Goal: Find specific page/section: Find specific page/section

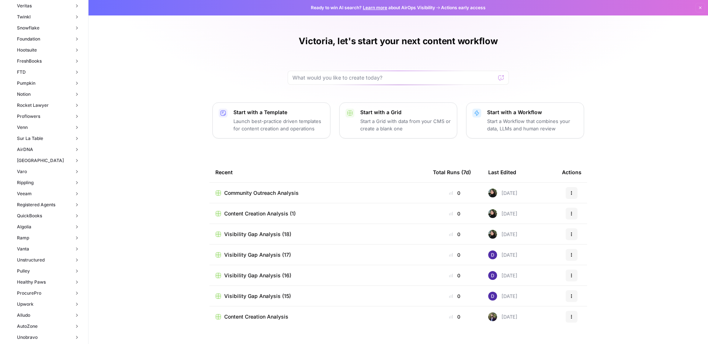
scroll to position [797, 0]
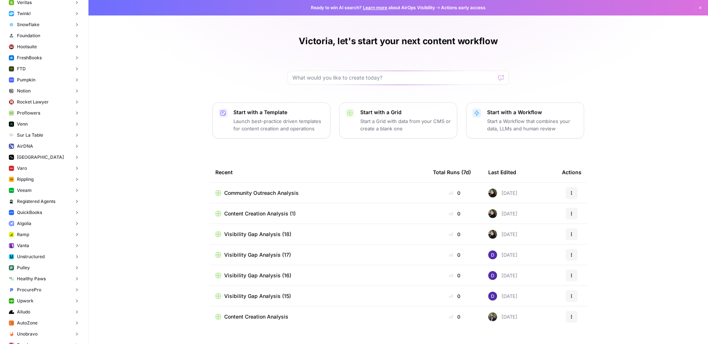
click at [36, 236] on button "Ramp" at bounding box center [44, 234] width 76 height 11
click at [51, 248] on link "Insights" at bounding box center [47, 245] width 69 height 11
click at [45, 270] on span "Queries" at bounding box center [51, 269] width 56 height 7
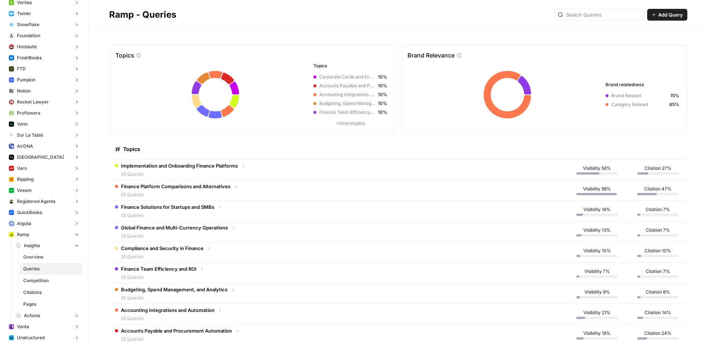
click at [42, 256] on span "Overview" at bounding box center [51, 257] width 56 height 7
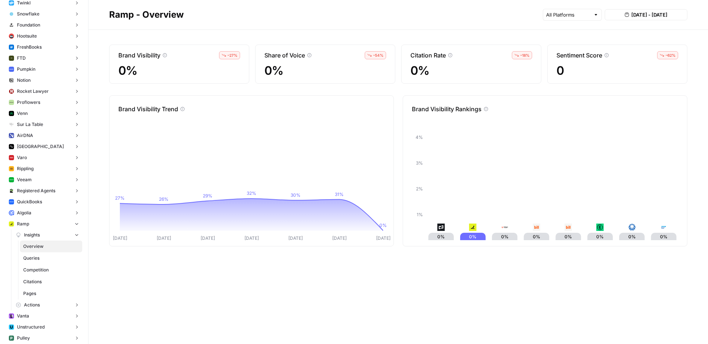
scroll to position [811, 0]
click at [39, 287] on span "Pages" at bounding box center [51, 290] width 56 height 7
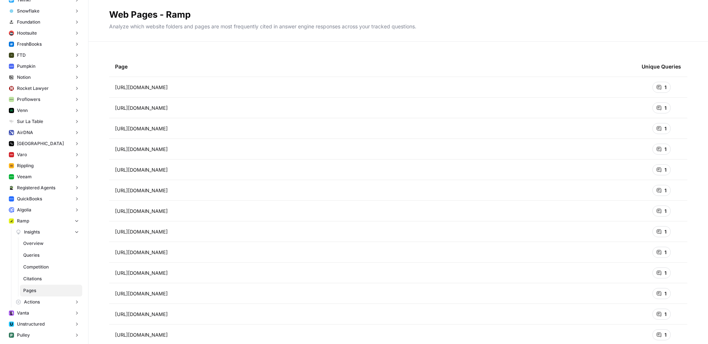
click at [32, 303] on span "Actions" at bounding box center [32, 302] width 16 height 7
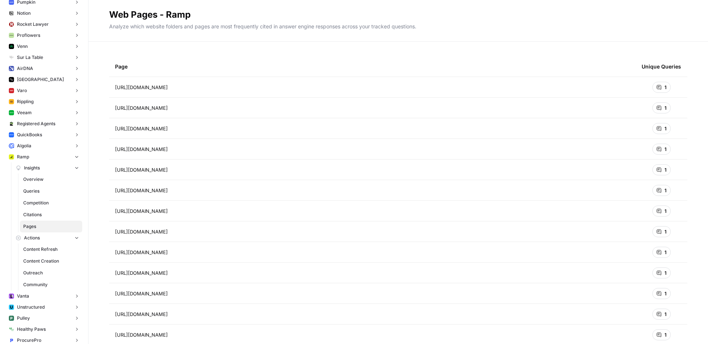
click at [45, 249] on span "Content Refresh" at bounding box center [51, 249] width 56 height 7
